Goal: Transaction & Acquisition: Purchase product/service

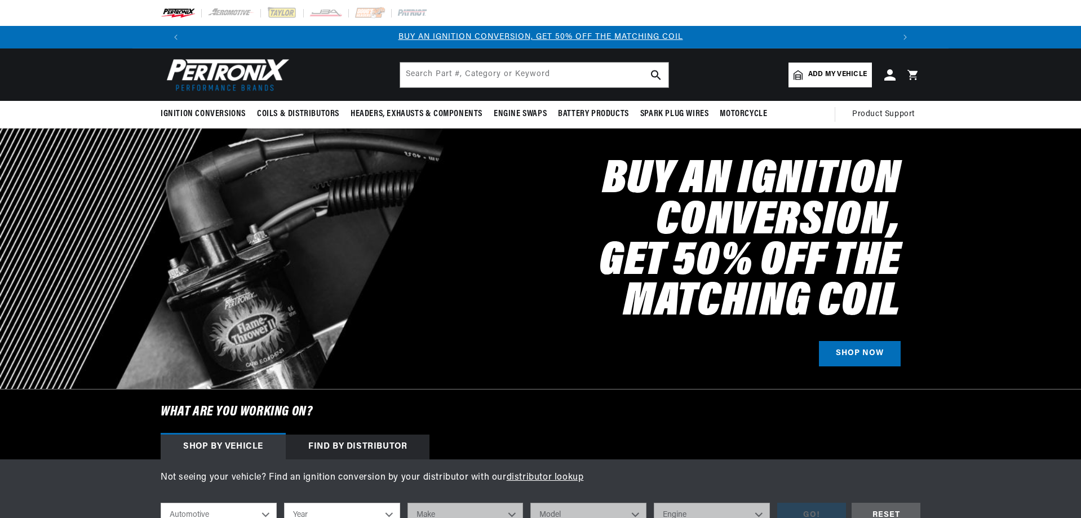
click at [828, 73] on span "Add my vehicle" at bounding box center [838, 74] width 59 height 11
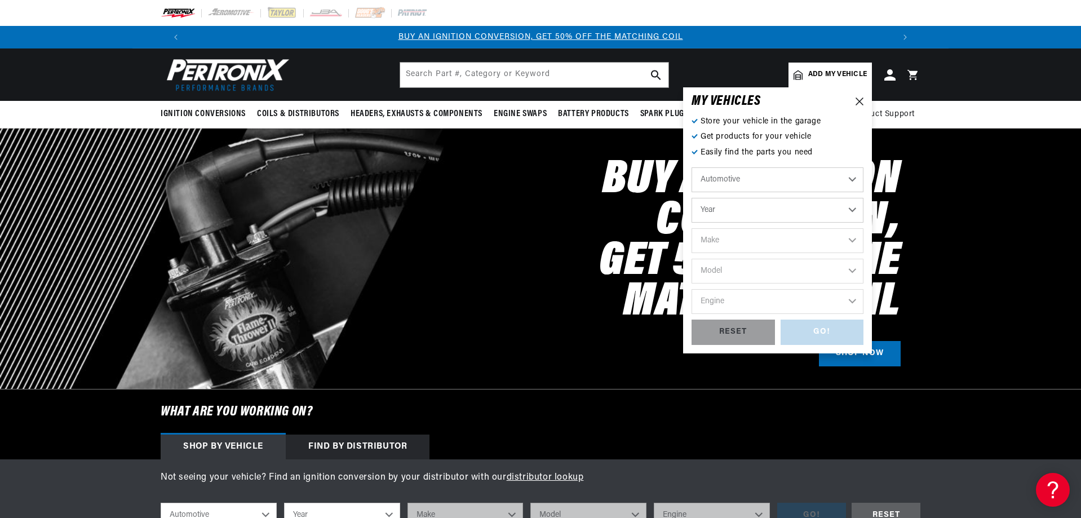
click at [723, 216] on select "Year 2022 2021 2020 2019 2018 2017 2016 2015 2014 2013 2012 2011 2010 2009 2008…" at bounding box center [778, 210] width 172 height 25
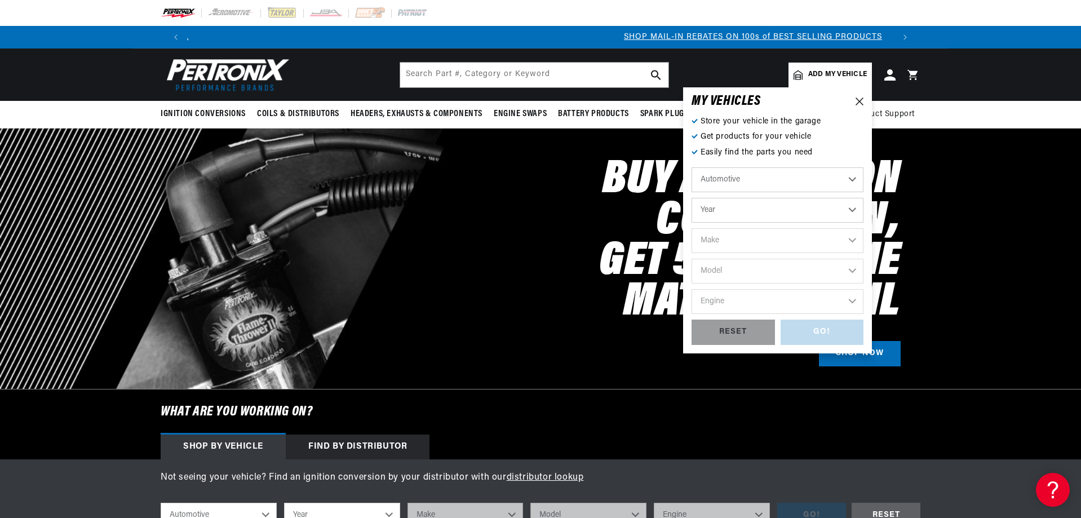
scroll to position [0, 704]
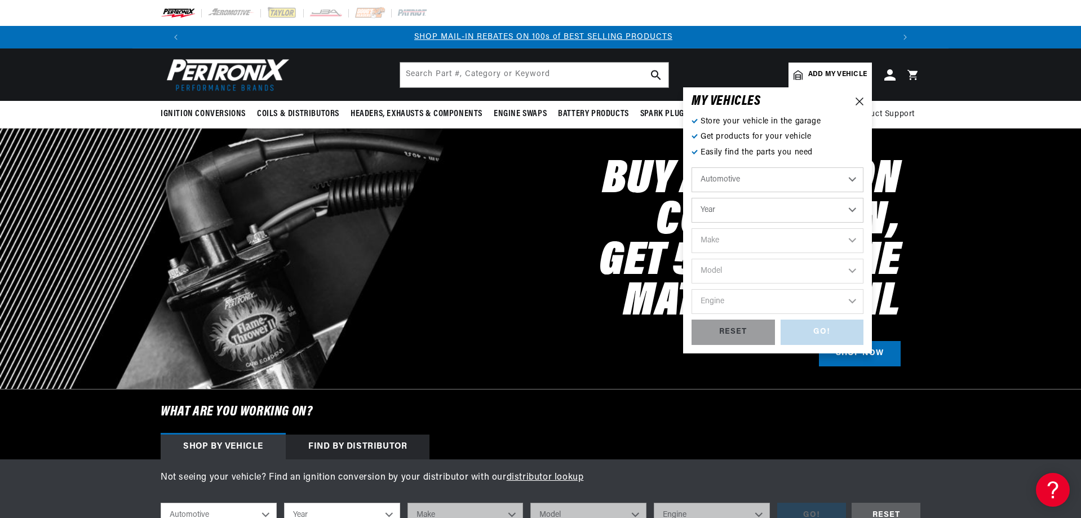
select select "1967"
click at [692, 198] on select "Year 2022 2021 2020 2019 2018 2017 2016 2015 2014 2013 2012 2011 2010 2009 2008…" at bounding box center [778, 210] width 172 height 25
select select "1967"
click at [733, 234] on select "Make Alfa Romeo American Motors Aston Martin Austin Austin Healey Avanti Bentle…" at bounding box center [778, 240] width 172 height 25
select select "Ford"
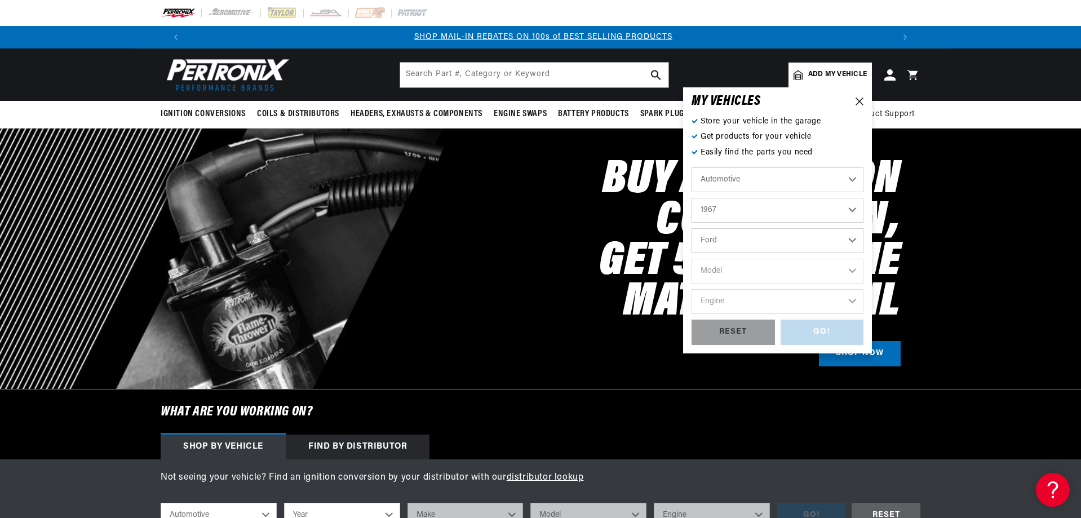
click at [692, 228] on select "Make Alfa Romeo American Motors Aston Martin Austin Austin Healey Avanti Bentle…" at bounding box center [778, 240] width 172 height 25
select select "Ford"
click at [732, 277] on select "Model Bronco Club Wagon Country Sedan Country Squire Custom Custom 500 Econolin…" at bounding box center [778, 271] width 172 height 25
select select "F-250"
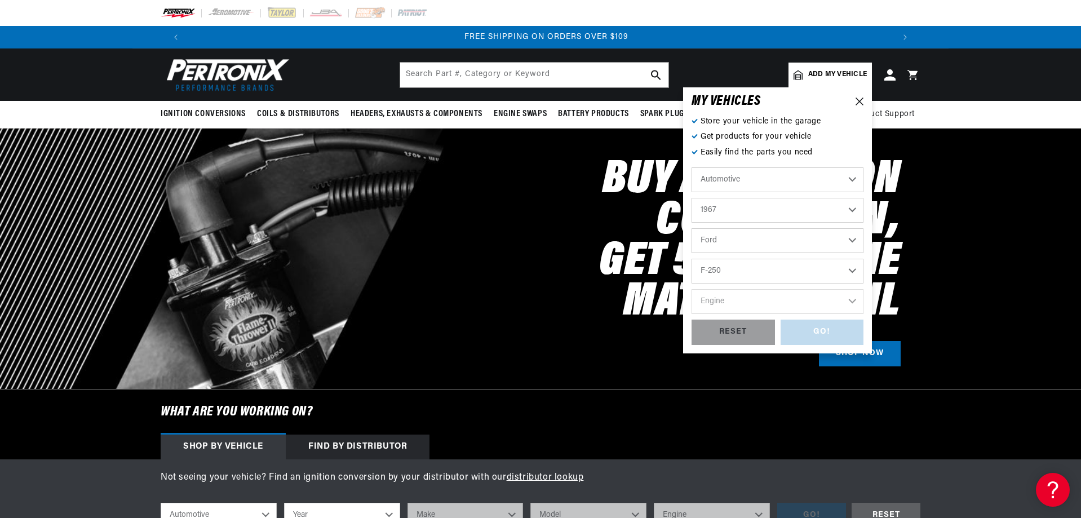
click at [692, 259] on select "Model Bronco Club Wagon Country Sedan Country Squire Custom Custom 500 Econolin…" at bounding box center [778, 271] width 172 height 25
select select "F-250"
click at [730, 312] on select "Engine 352cid / 5.8L" at bounding box center [778, 301] width 172 height 25
select select "352cid-5.8L"
click at [692, 289] on select "Engine 352cid / 5.8L" at bounding box center [778, 301] width 172 height 25
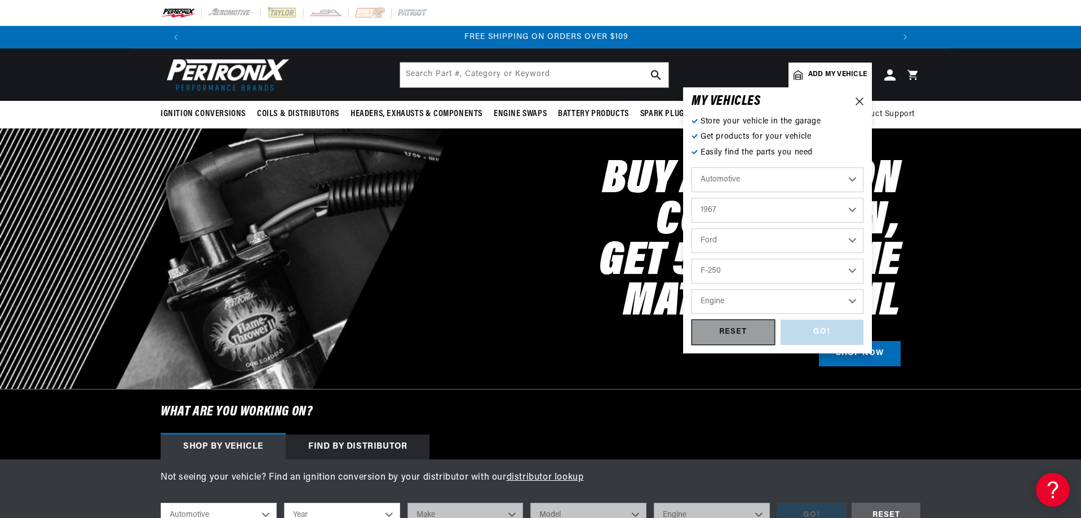
select select "352cid-5.8L"
click at [837, 332] on div "GO!" at bounding box center [822, 332] width 83 height 25
select select "1967"
select select "Ford"
select select "F-250"
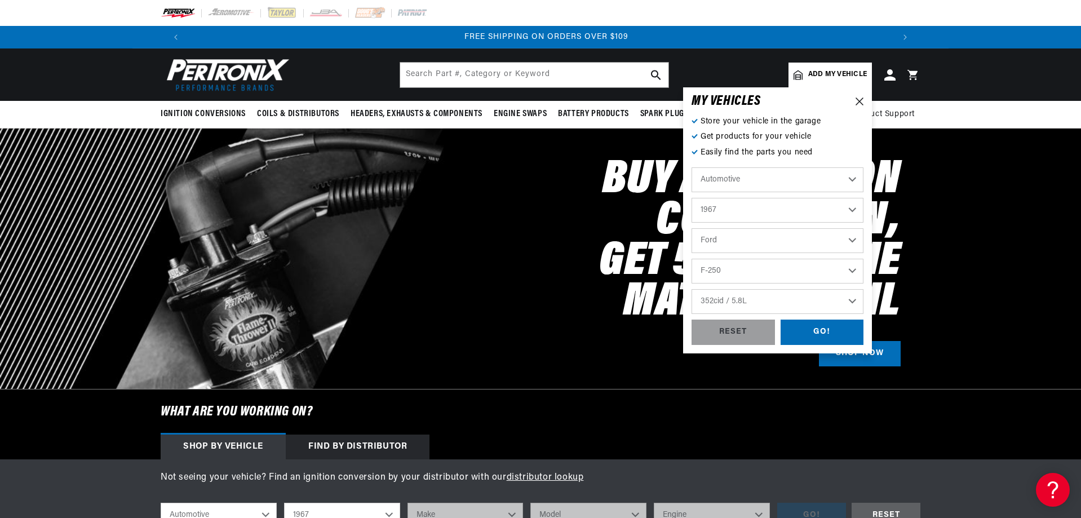
select select "352cid-5.8L"
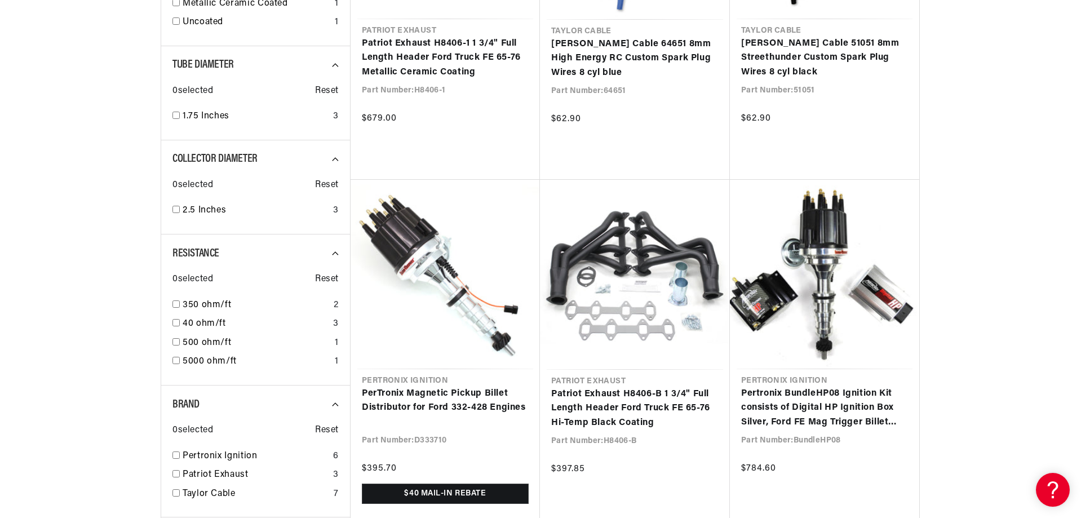
scroll to position [0, 1408]
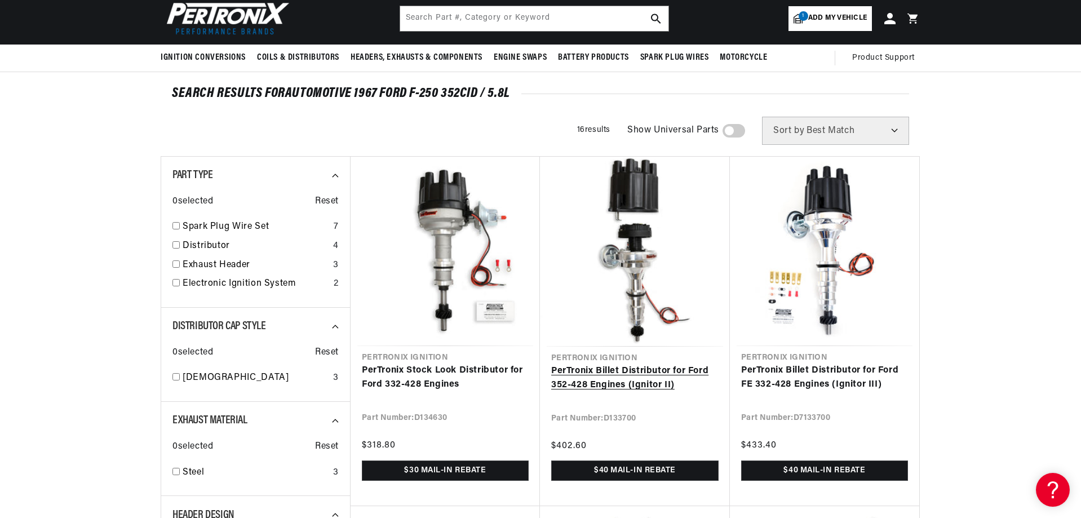
click at [613, 372] on link "PerTronix Billet Distributor for Ford 352-428 Engines (Ignitor II)" at bounding box center [634, 378] width 167 height 29
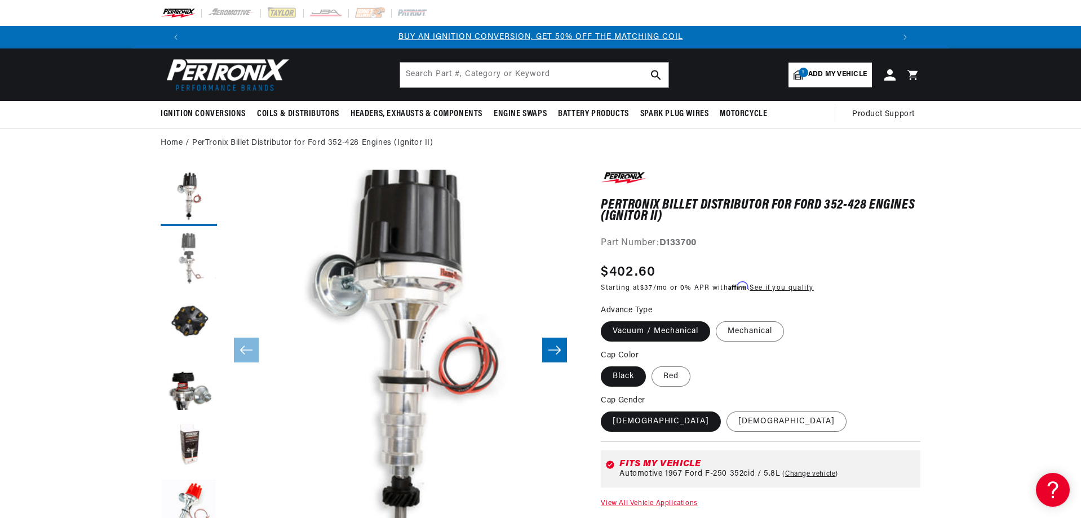
click at [188, 266] on button "Load image 2 in gallery view" at bounding box center [189, 260] width 56 height 56
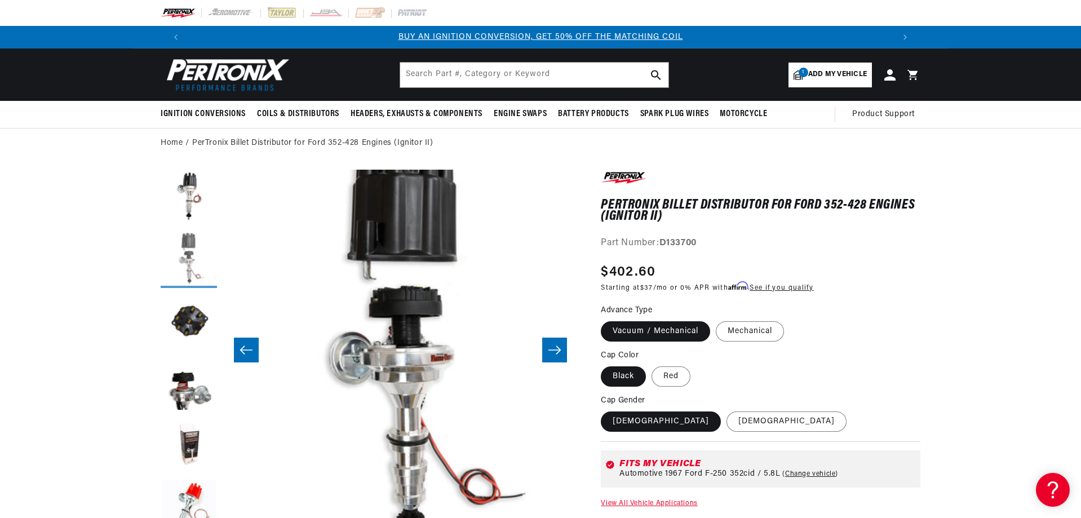
scroll to position [0, 356]
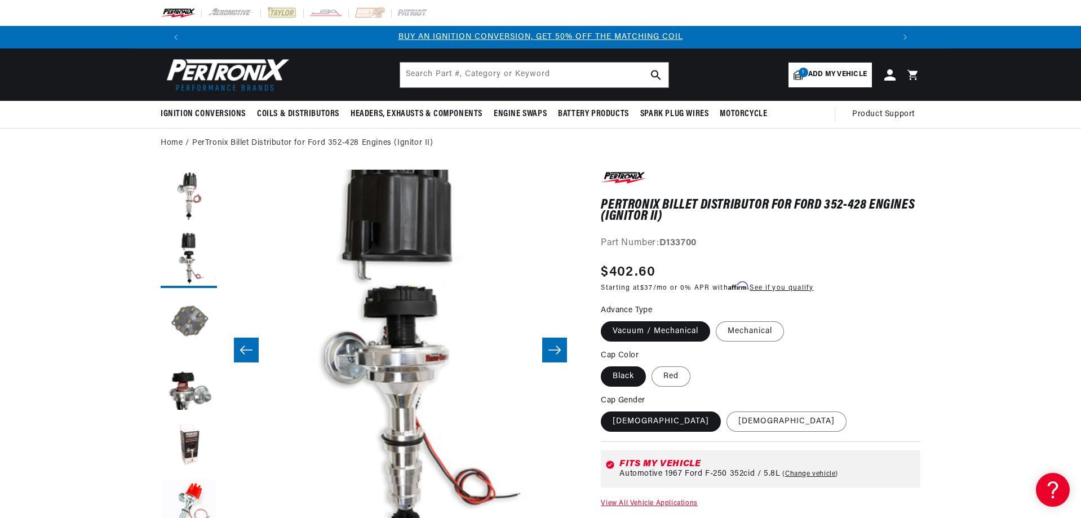
click at [187, 318] on button "Load image 3 in gallery view" at bounding box center [189, 322] width 56 height 56
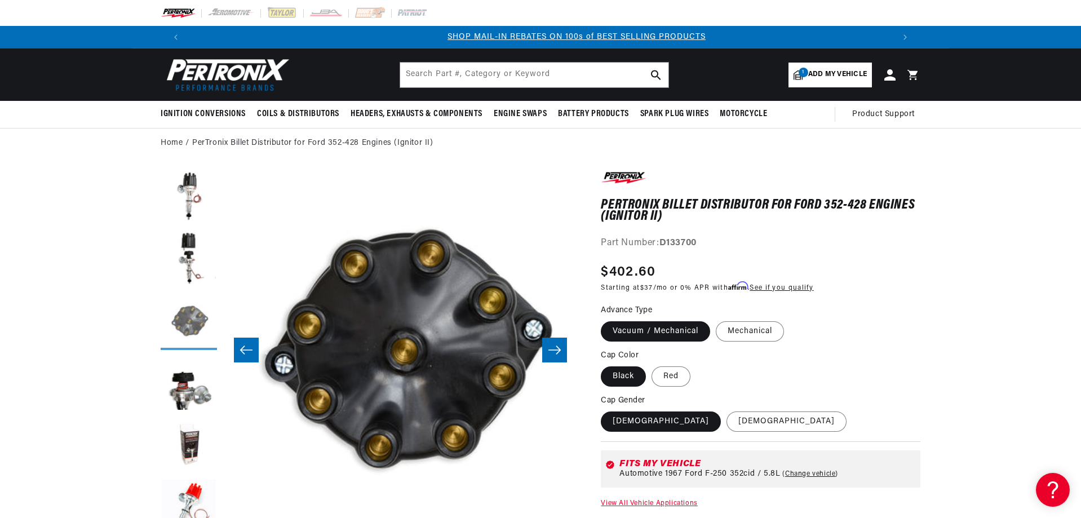
scroll to position [0, 704]
click at [186, 390] on button "Load image 4 in gallery view" at bounding box center [189, 384] width 56 height 56
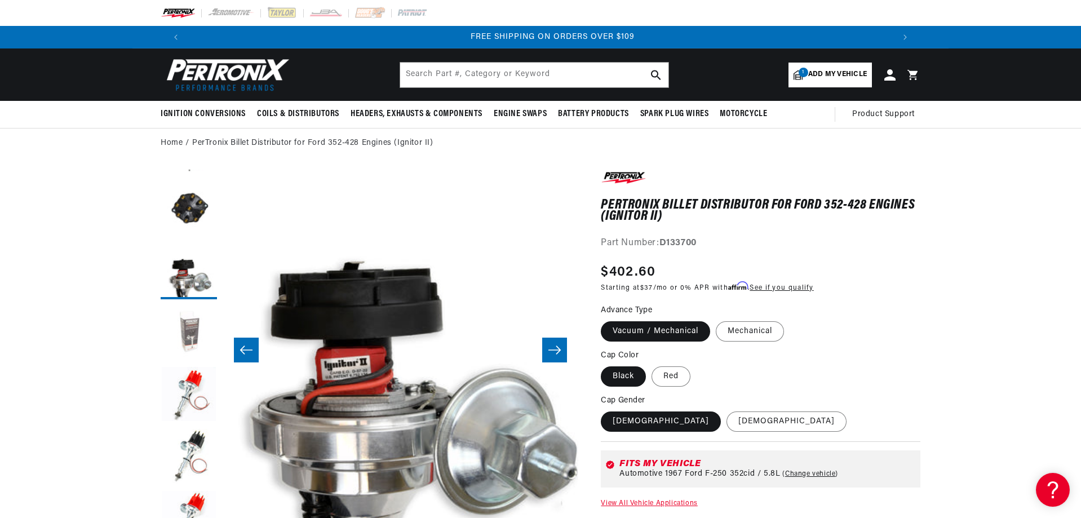
scroll to position [0, 1408]
click at [193, 332] on button "Load image 5 in gallery view" at bounding box center [189, 333] width 56 height 56
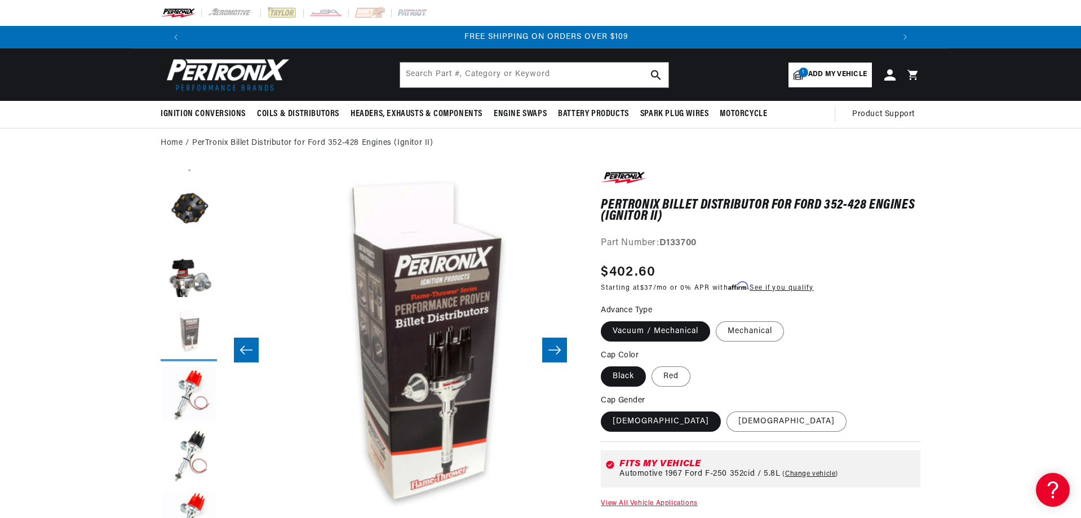
scroll to position [0, 1424]
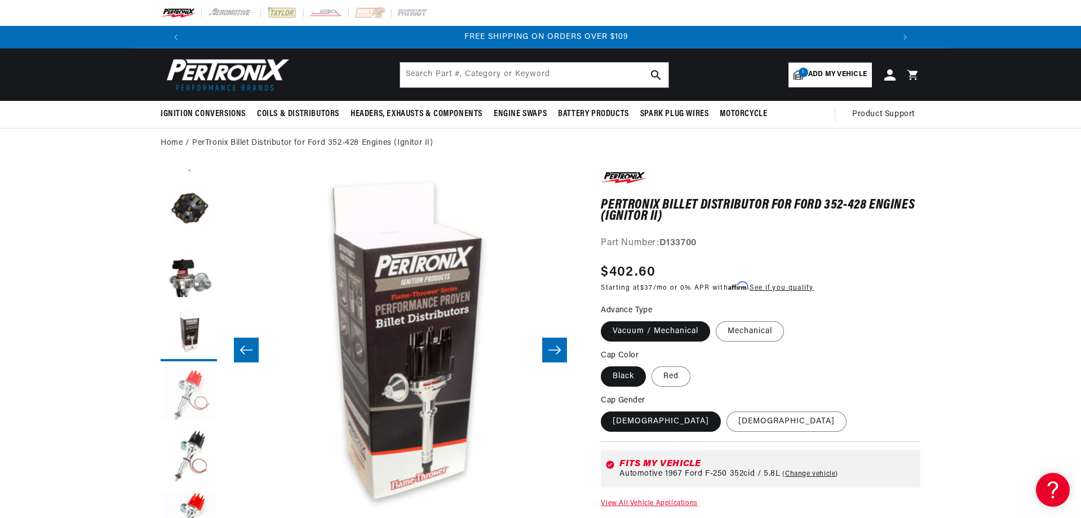
click at [190, 398] on button "Load image 6 in gallery view" at bounding box center [189, 395] width 56 height 56
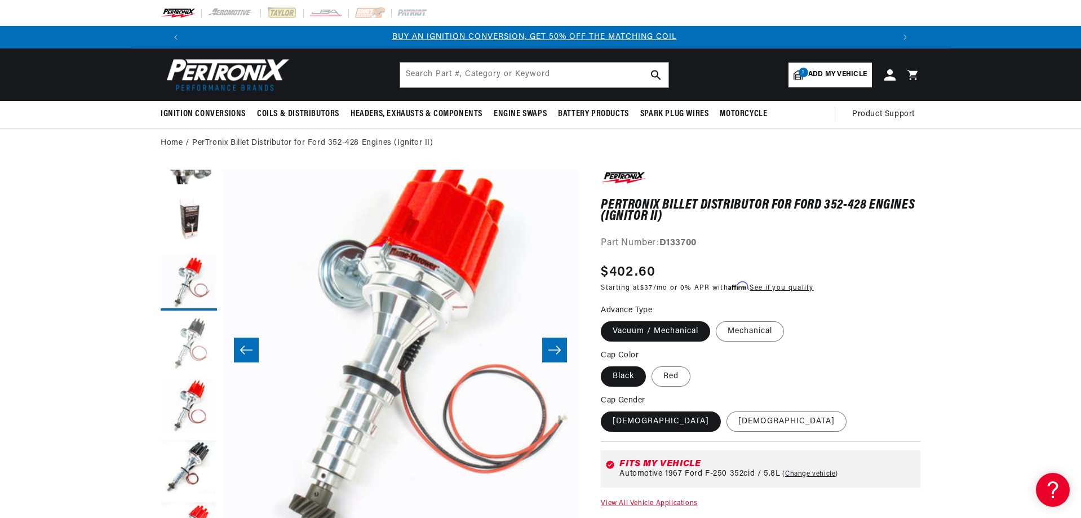
scroll to position [0, 0]
click at [188, 341] on button "Load image 7 in gallery view" at bounding box center [189, 344] width 56 height 56
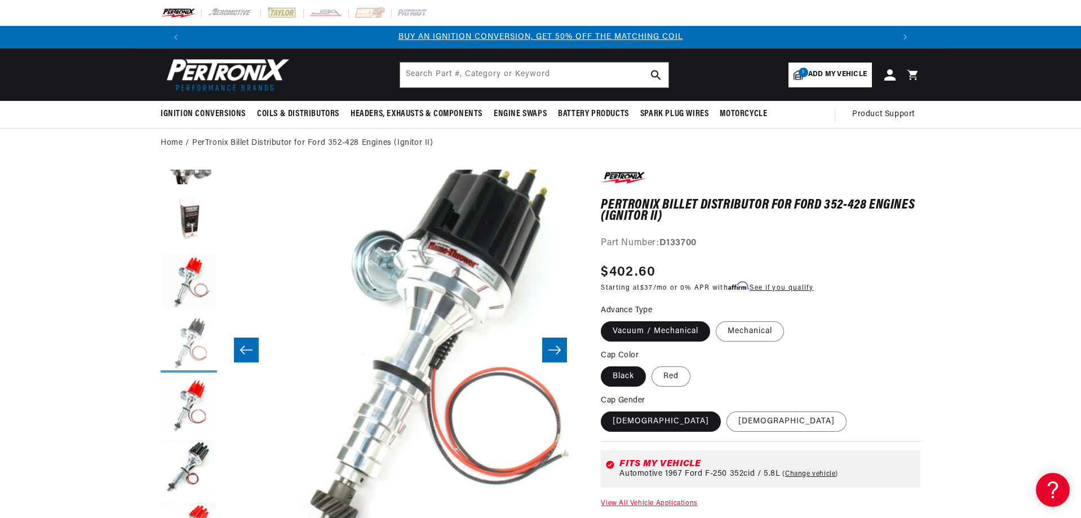
scroll to position [0, 2136]
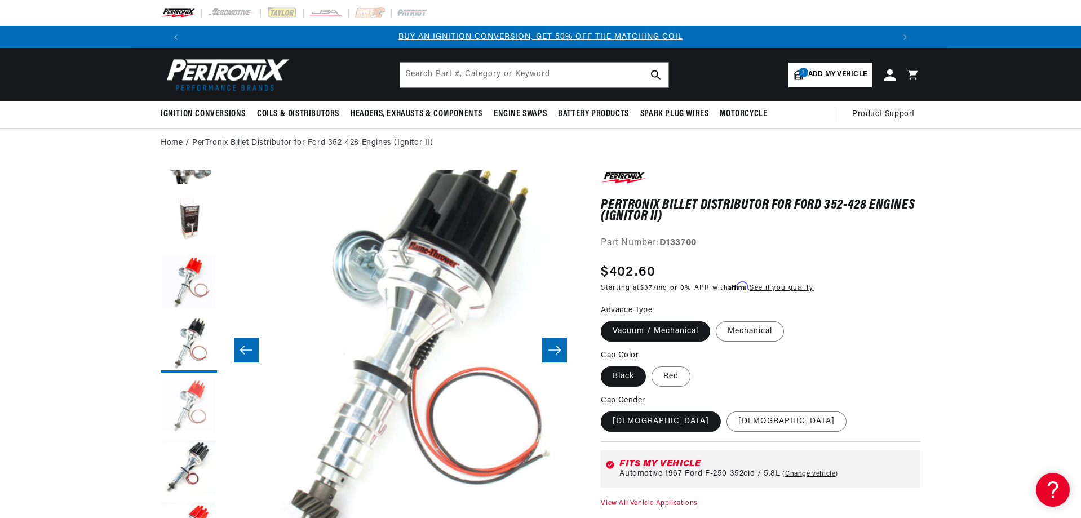
click at [190, 392] on button "Load image 8 in gallery view" at bounding box center [189, 406] width 56 height 56
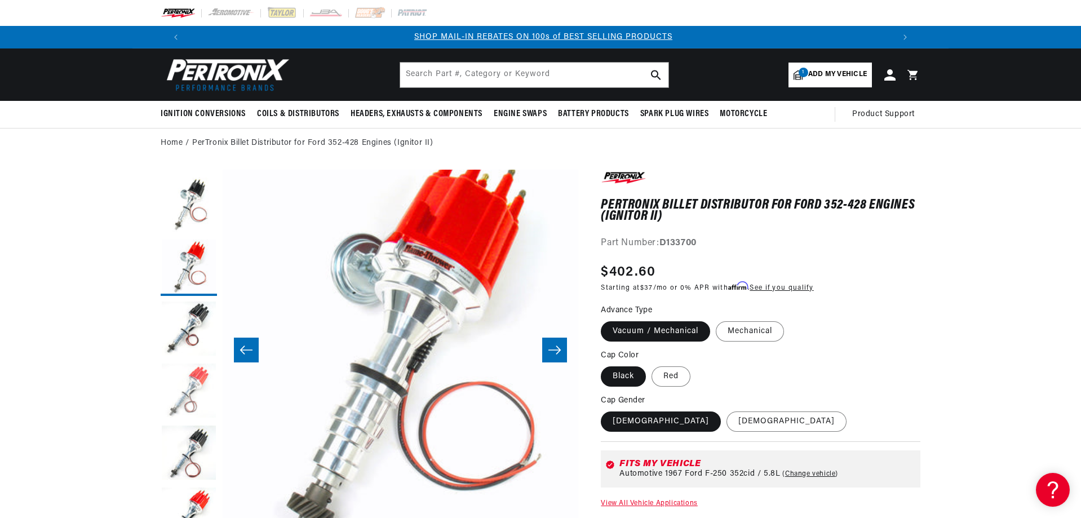
scroll to position [378, 0]
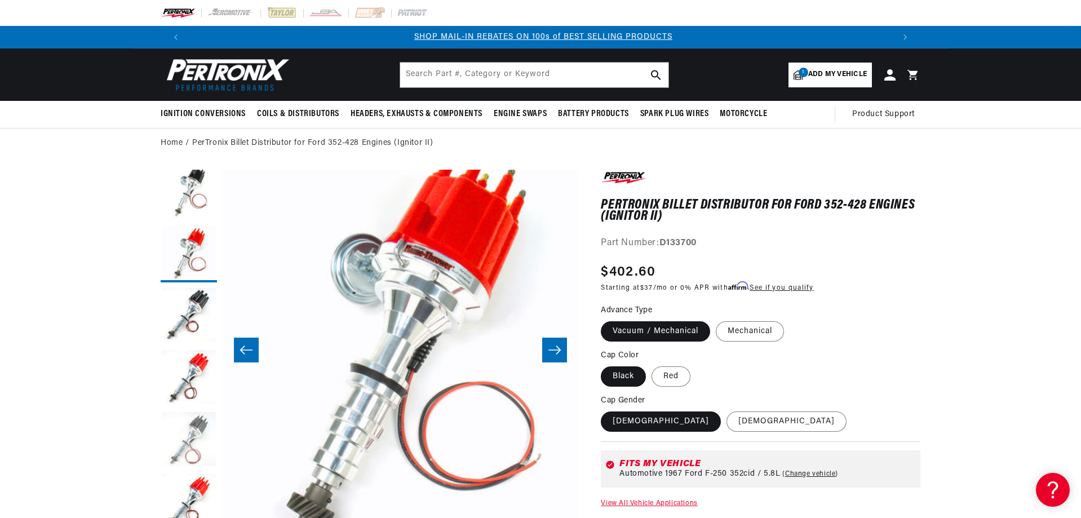
click at [198, 432] on button "Load image 11 in gallery view" at bounding box center [189, 440] width 56 height 56
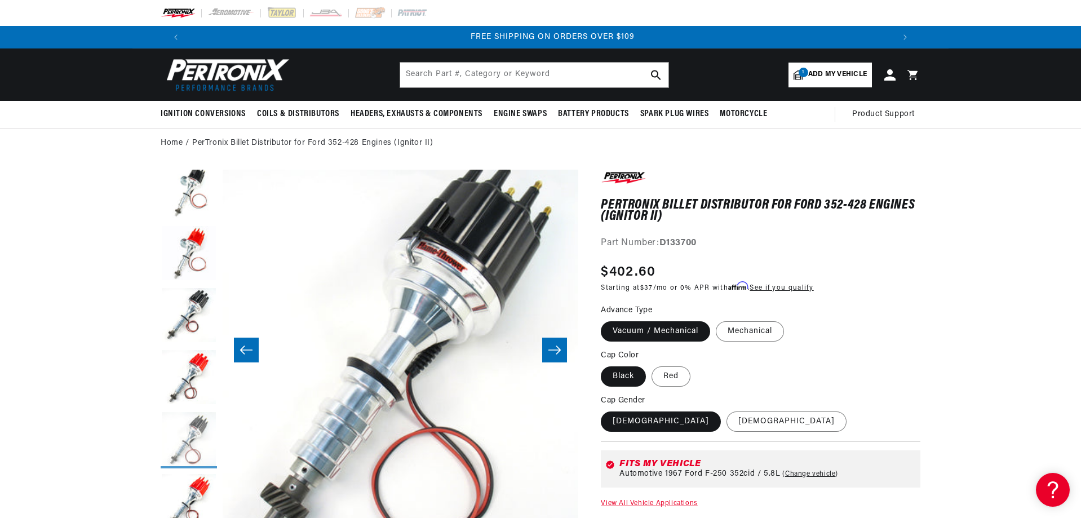
scroll to position [0, 1408]
click at [191, 366] on button "Load image 10 in gallery view" at bounding box center [189, 378] width 56 height 56
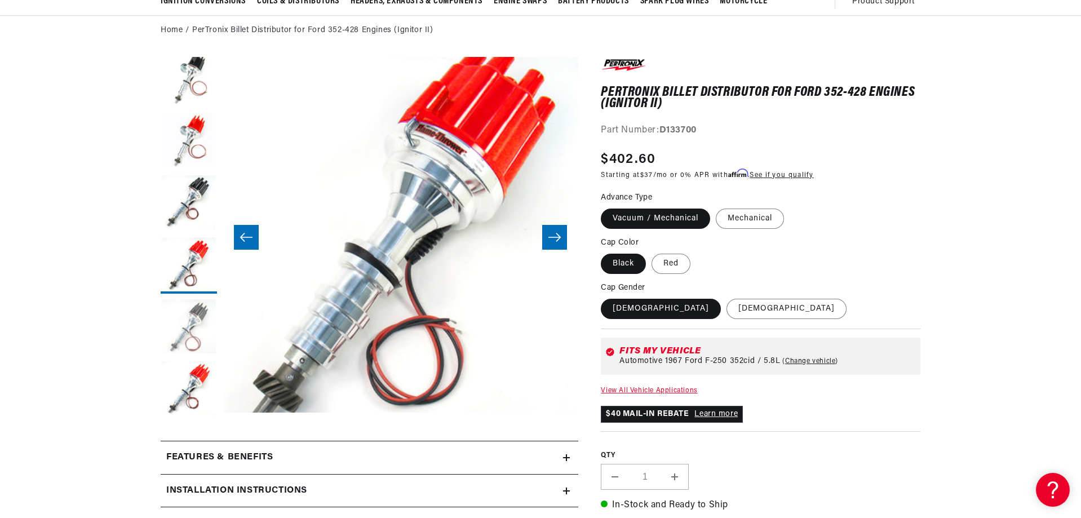
scroll to position [0, 0]
click at [200, 379] on button "Load image 12 in gallery view" at bounding box center [189, 389] width 56 height 56
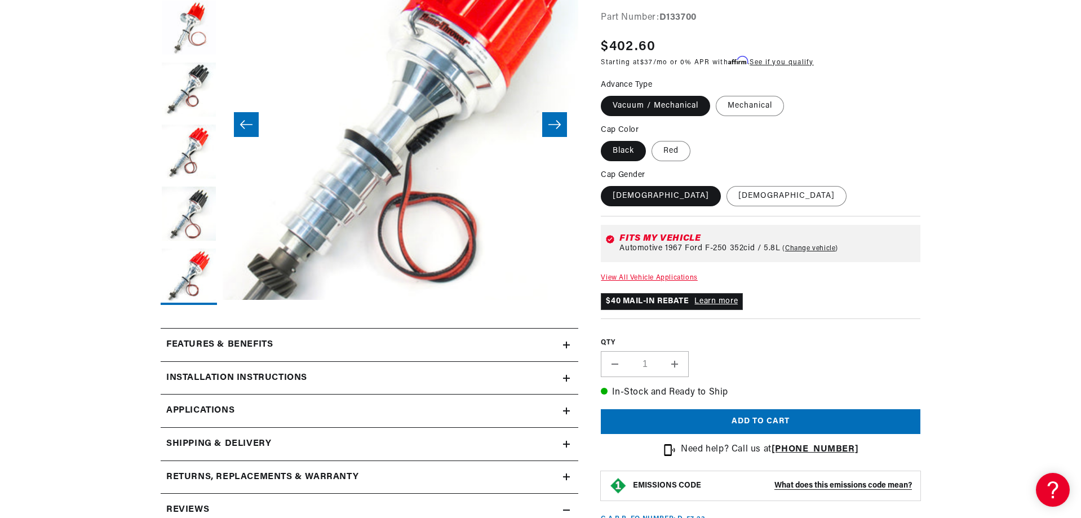
click at [209, 342] on h2 "Features & Benefits" at bounding box center [219, 345] width 107 height 15
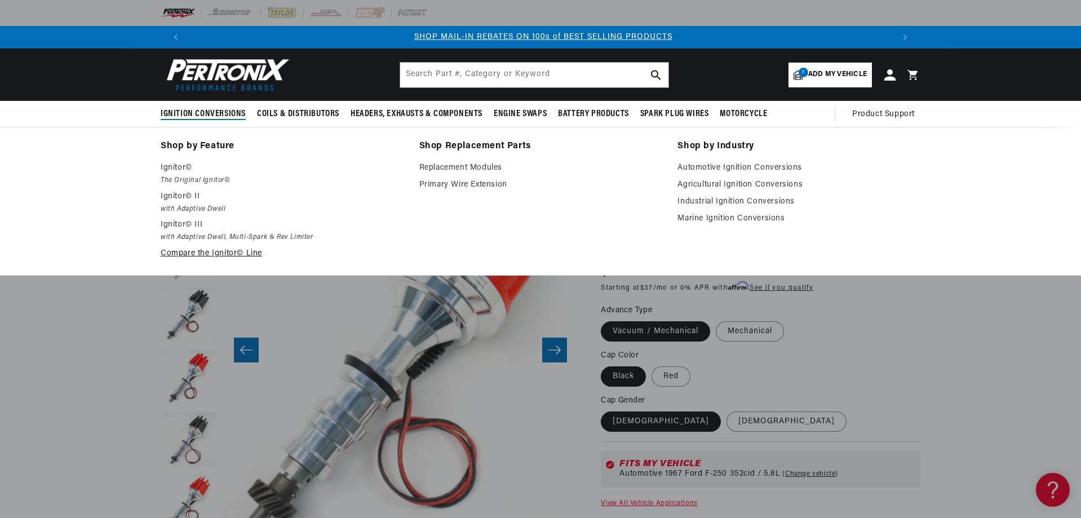
click at [184, 255] on link "Compare the Ignitor© Line" at bounding box center [282, 254] width 243 height 14
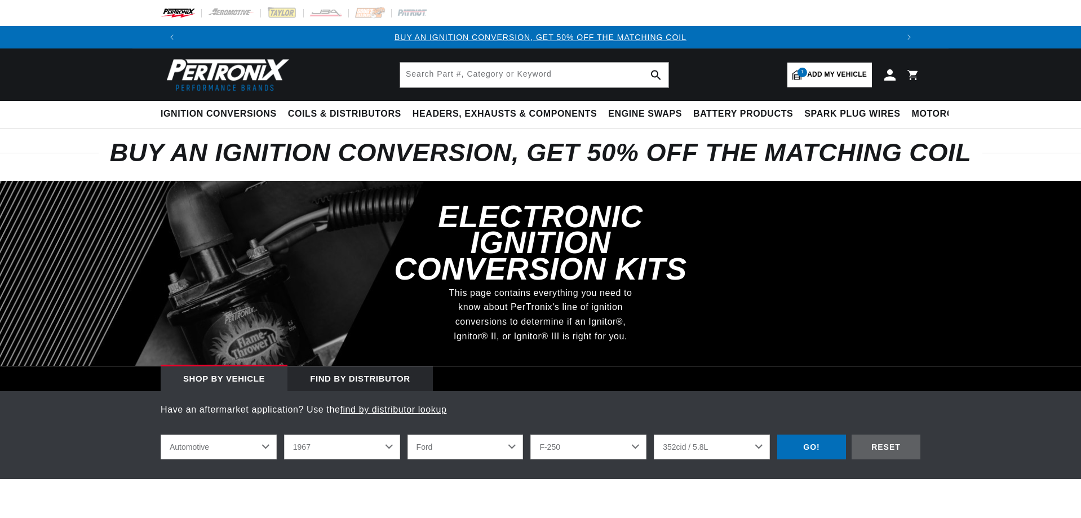
select select "1967"
select select "Ford"
select select "F-250"
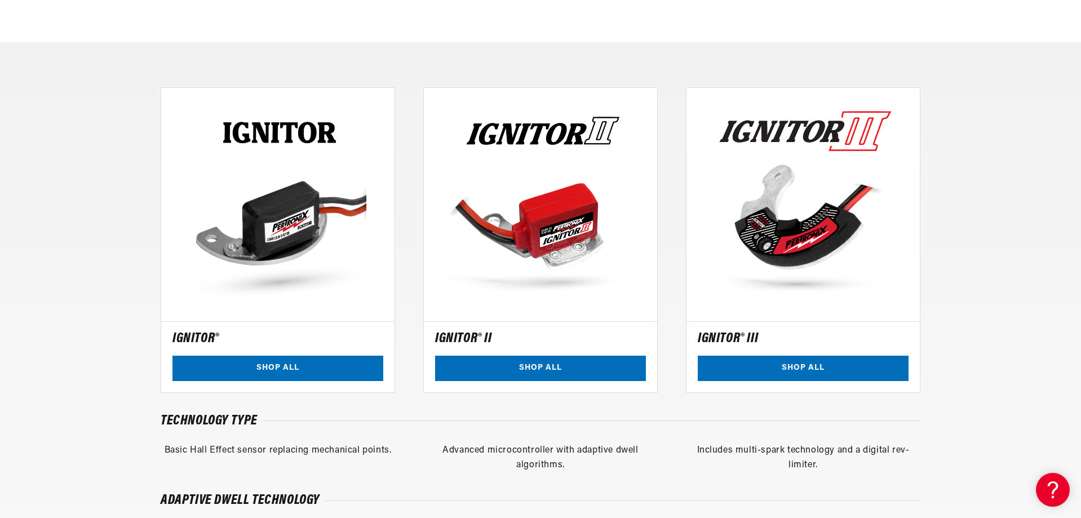
scroll to position [0, 704]
click at [275, 369] on link "SHOP ALL" at bounding box center [278, 368] width 211 height 25
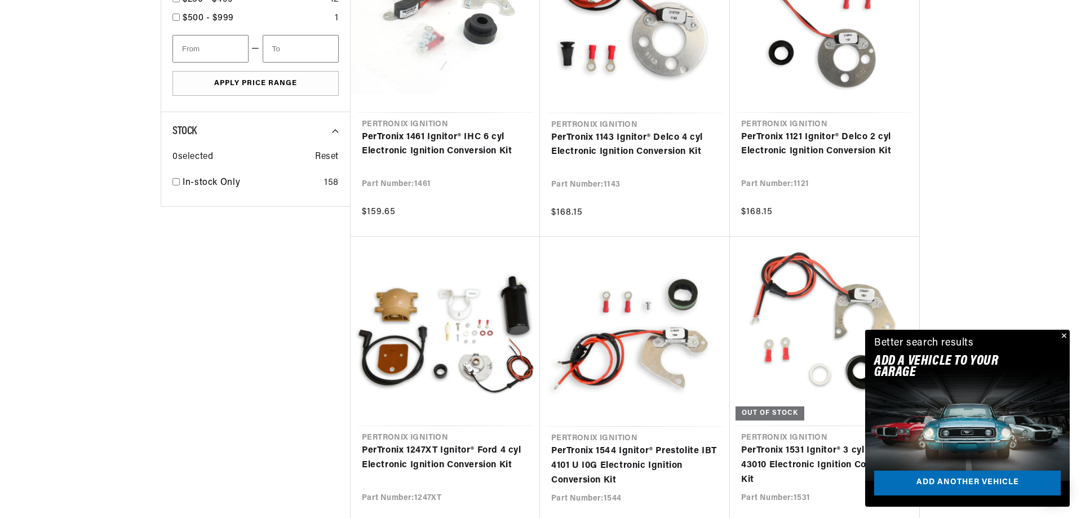
scroll to position [0, 704]
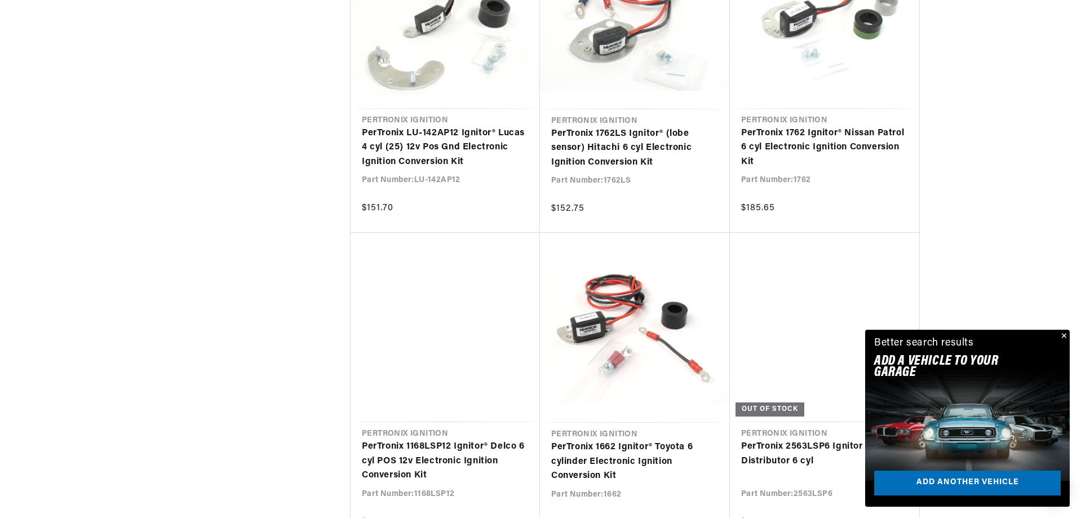
scroll to position [2368, 0]
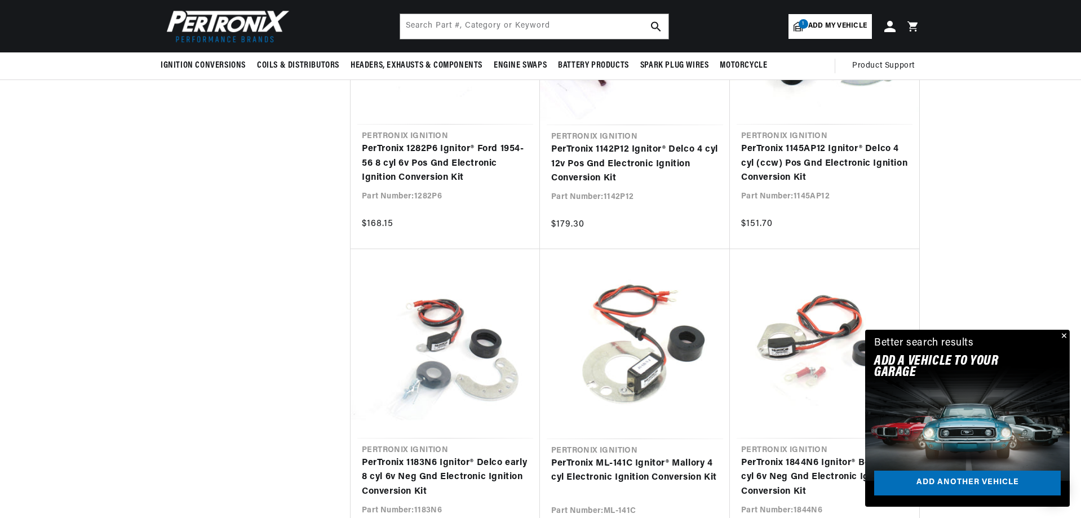
scroll to position [2932, 0]
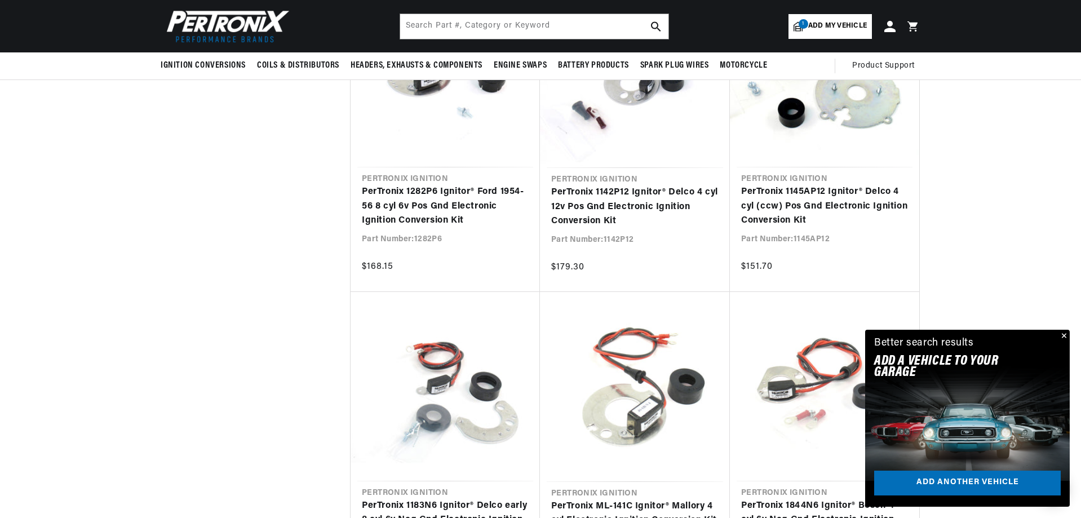
click at [1063, 337] on button "Close" at bounding box center [1064, 337] width 14 height 14
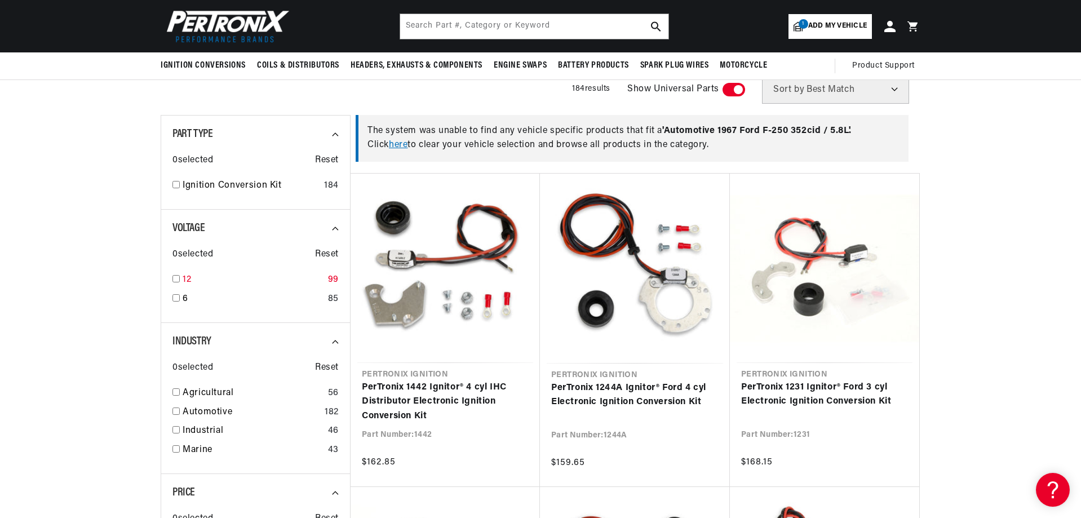
scroll to position [0, 0]
click at [178, 280] on input "checkbox" at bounding box center [176, 278] width 7 height 7
checkbox input "true"
click at [178, 410] on input "checkbox" at bounding box center [176, 411] width 7 height 7
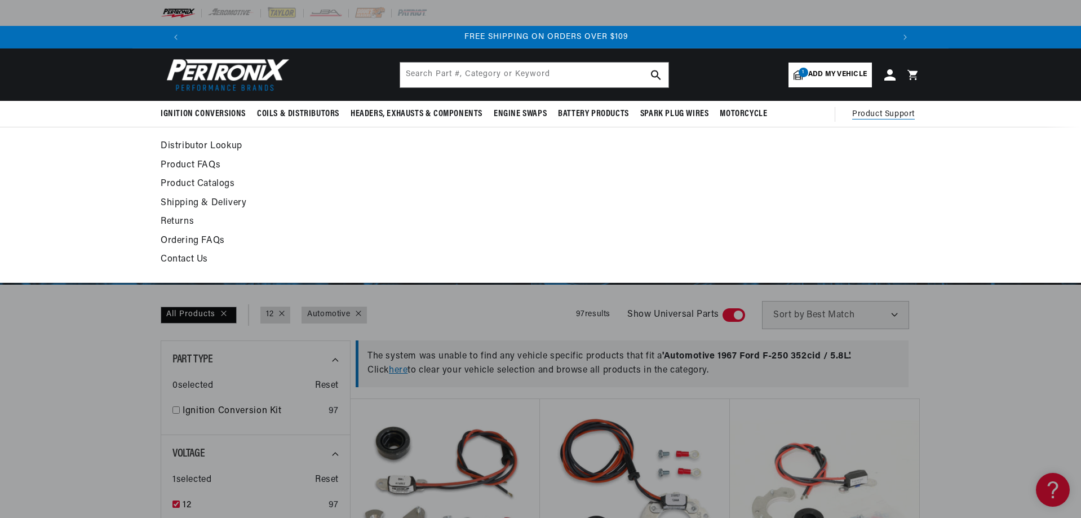
click at [222, 144] on link "Distributor Lookup" at bounding box center [438, 147] width 554 height 16
click at [192, 258] on link "Contact Us" at bounding box center [438, 260] width 554 height 16
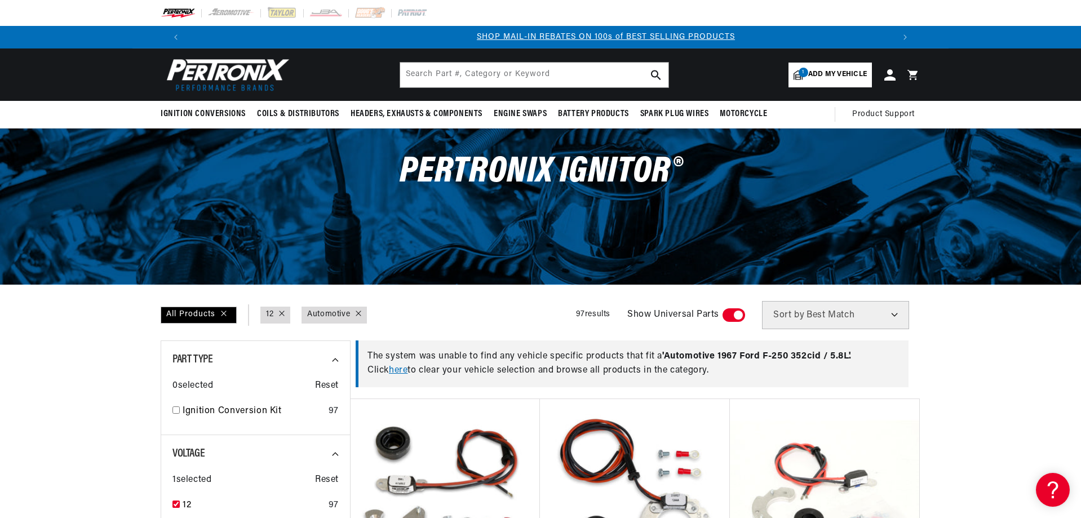
scroll to position [0, 704]
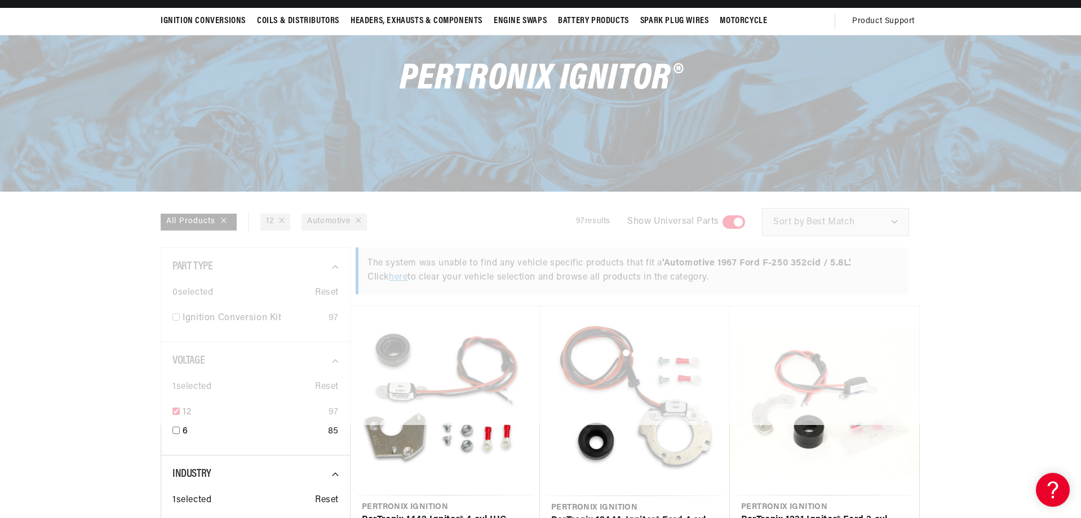
scroll to position [226, 0]
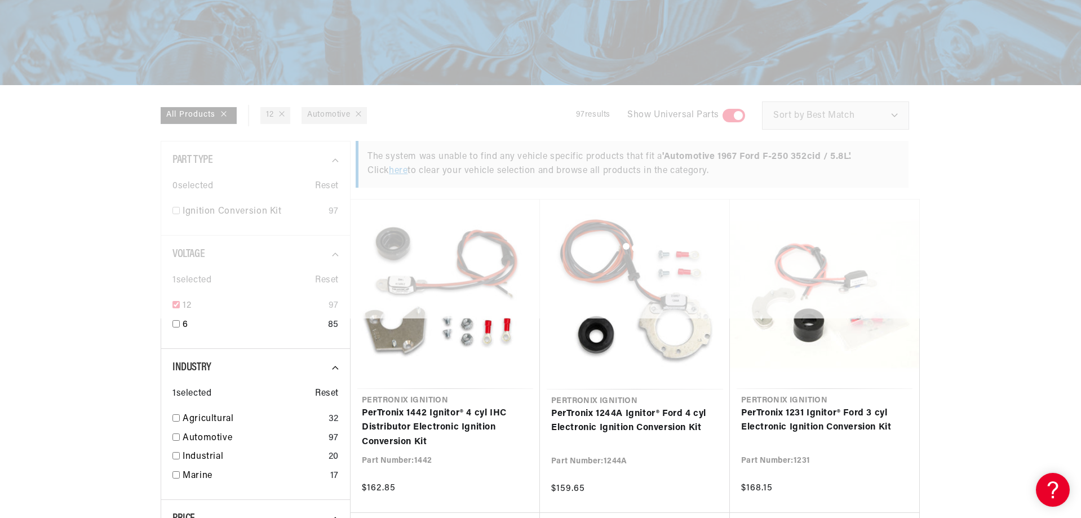
checkbox input "false"
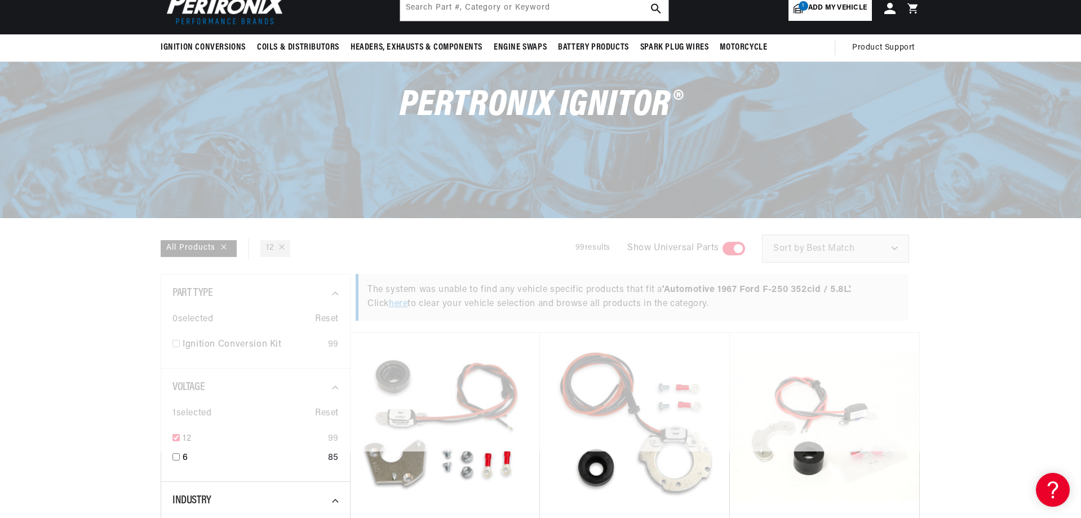
scroll to position [0, 0]
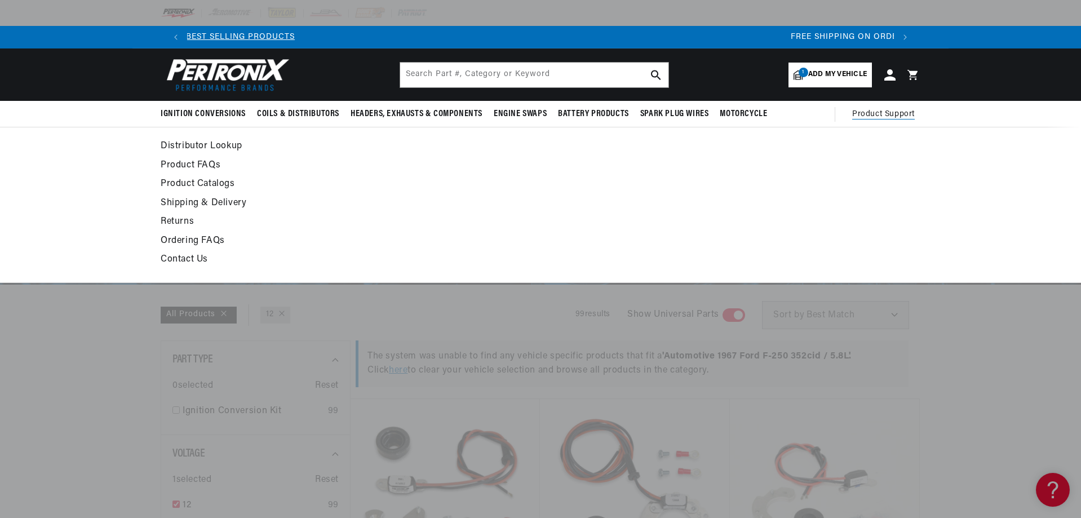
click at [196, 257] on link "Contact Us" at bounding box center [438, 260] width 554 height 16
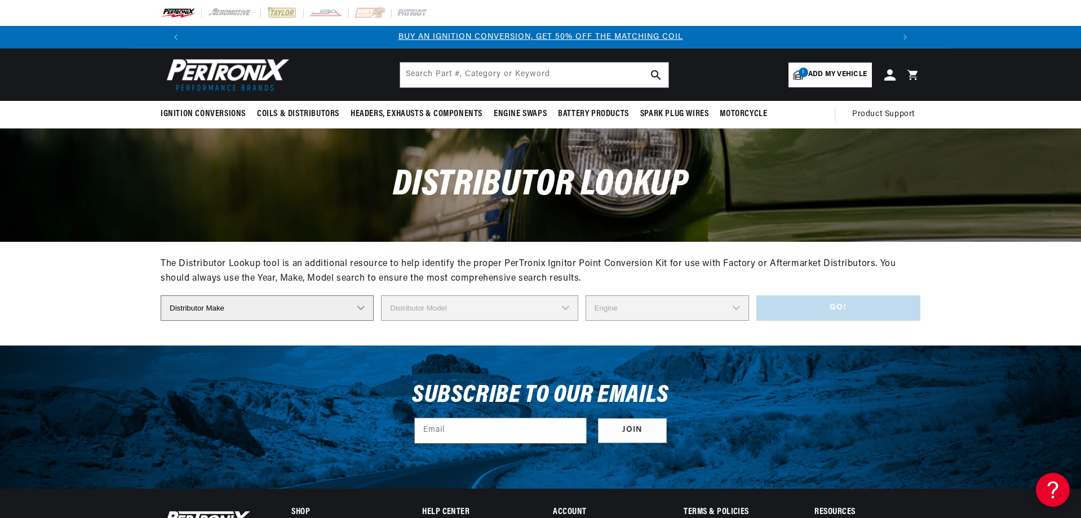
click at [340, 307] on select "Distributor Make Accel [PERSON_NAME] Autolite Bosch Century Chrysler Clark Colt…" at bounding box center [267, 307] width 213 height 25
select select "Ford"
click at [161, 295] on select "Distributor Make Accel [PERSON_NAME] Autolite Bosch Century Chrysler Clark Colt…" at bounding box center [267, 307] width 213 height 25
click at [464, 306] on select "Distributor Model 35513 311185 11A-12127 2N **Side Mount* 5GA-12127 701 DA 1EC …" at bounding box center [483, 307] width 217 height 25
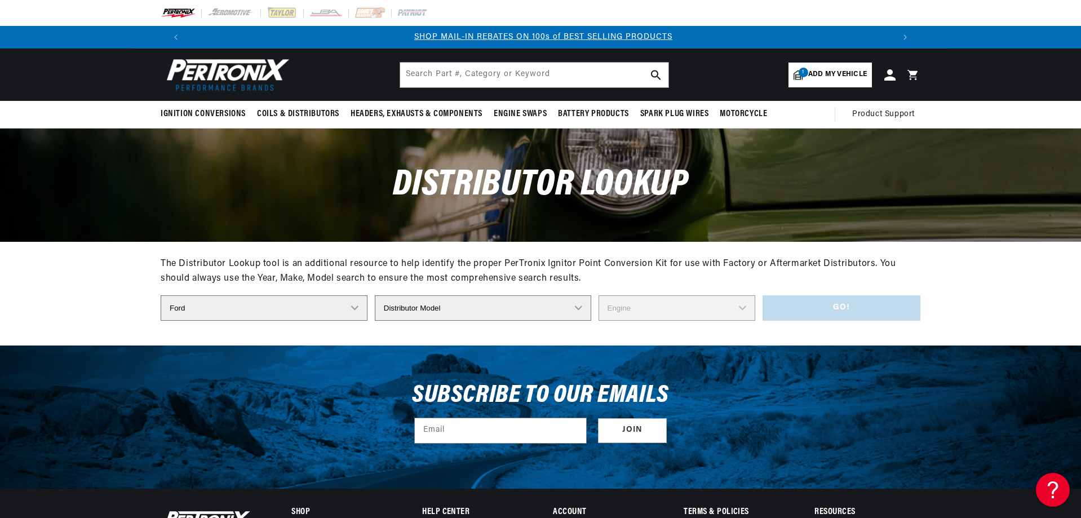
click at [294, 334] on div "The Distributor Lookup tool is an additional resource to help identify the prop…" at bounding box center [541, 293] width 760 height 104
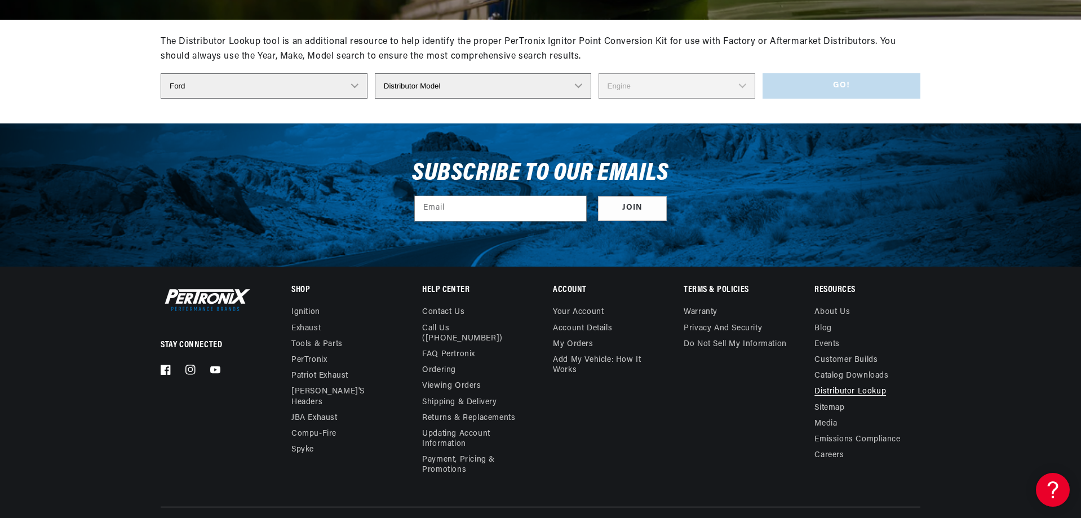
scroll to position [0, 0]
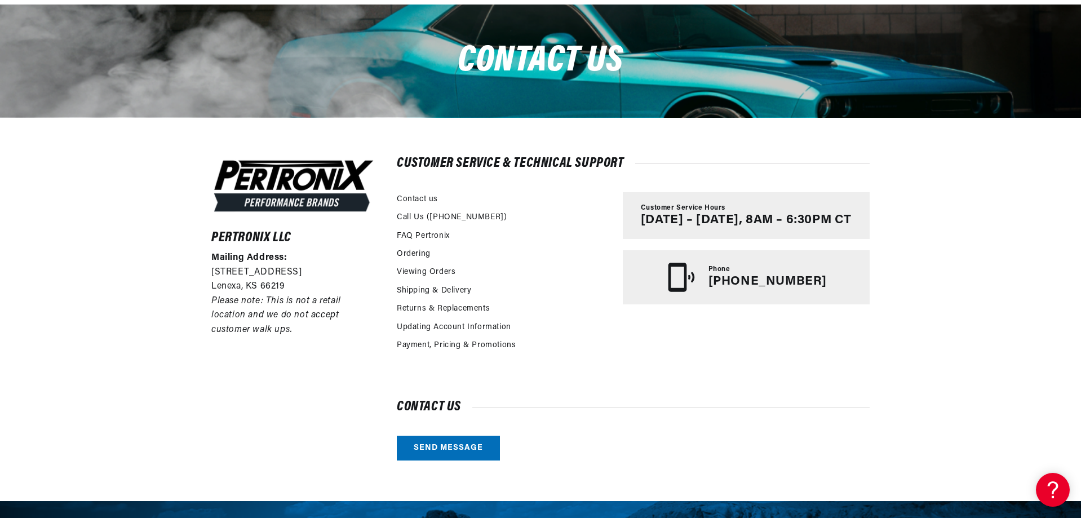
scroll to position [226, 0]
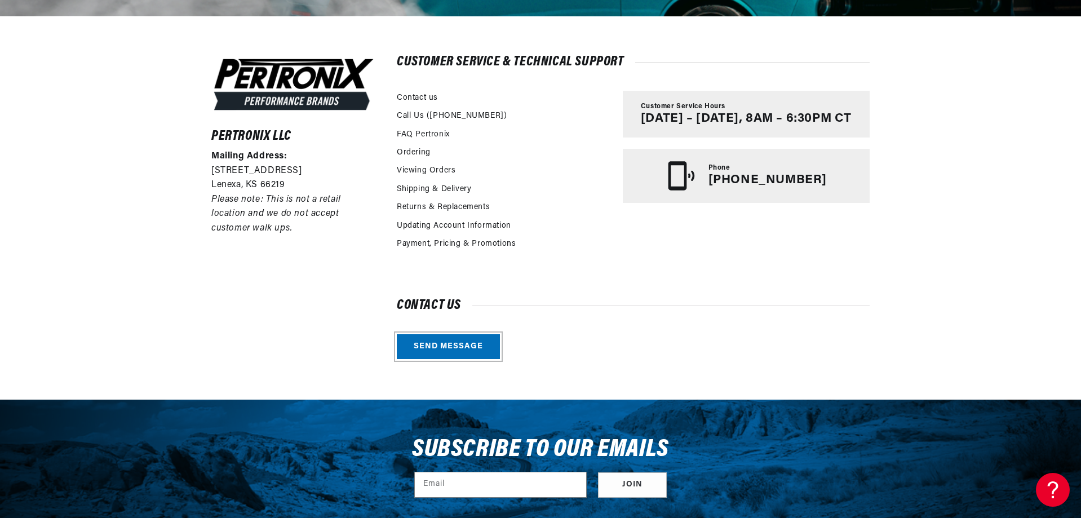
click at [440, 345] on link "Send message" at bounding box center [448, 346] width 103 height 25
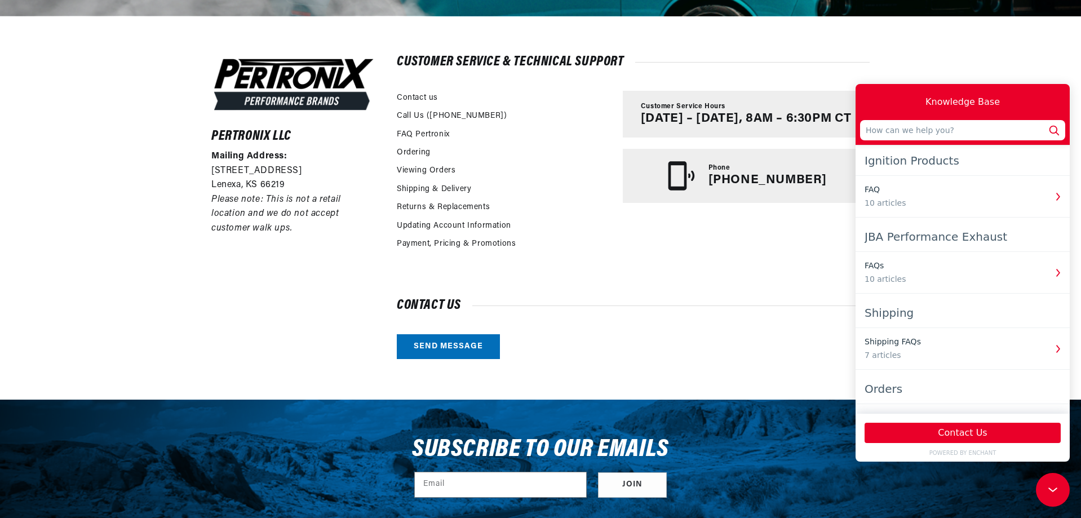
scroll to position [0, 704]
click at [880, 193] on div "FAQ" at bounding box center [956, 190] width 182 height 12
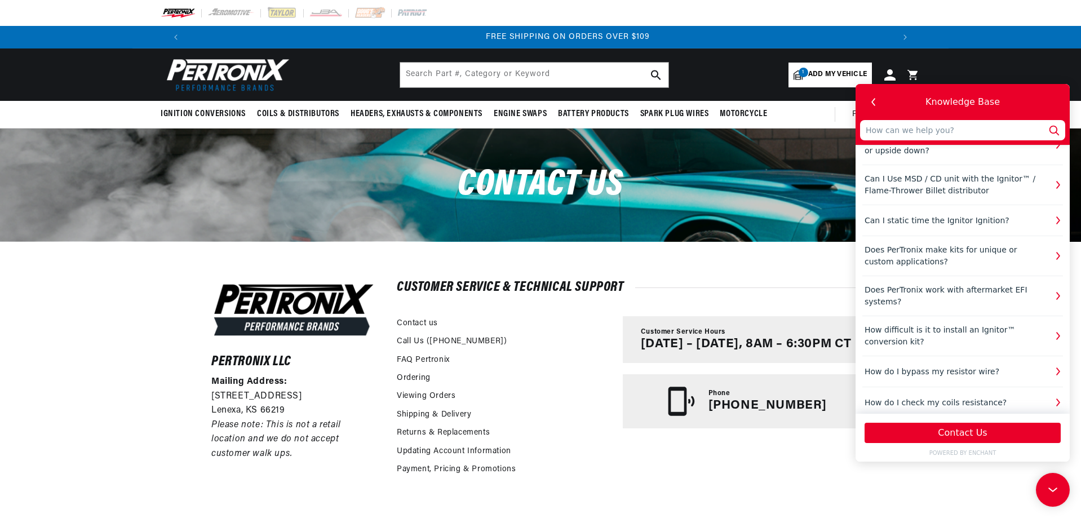
scroll to position [0, 1408]
